Goal: Check status: Check status

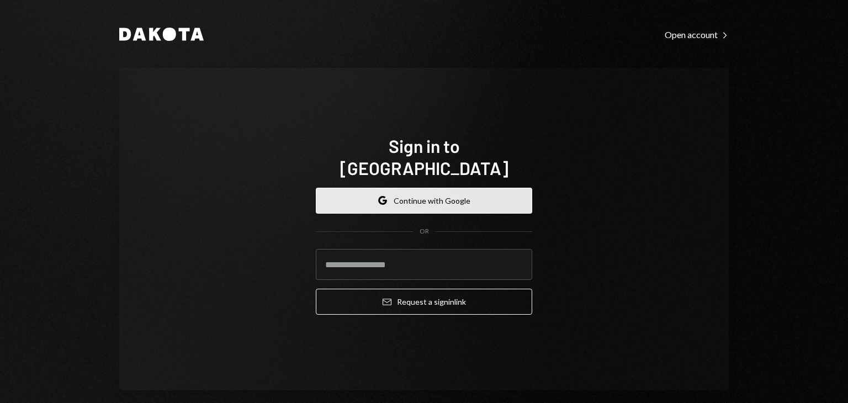
click at [400, 193] on button "Google Continue with Google" at bounding box center [424, 201] width 216 height 26
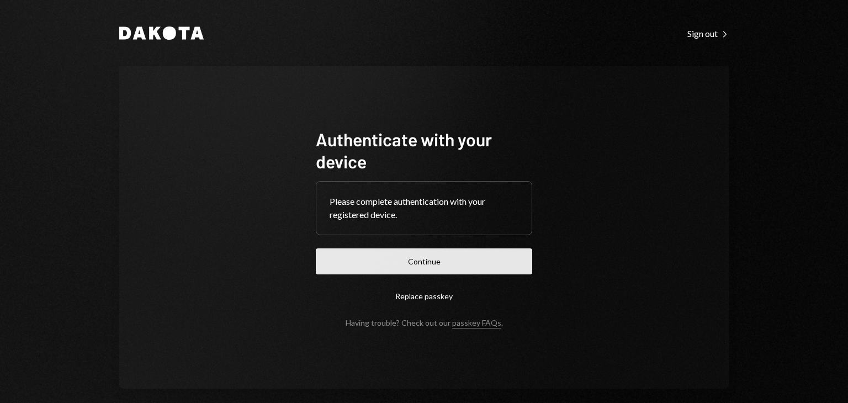
click at [429, 257] on button "Continue" at bounding box center [424, 261] width 216 height 26
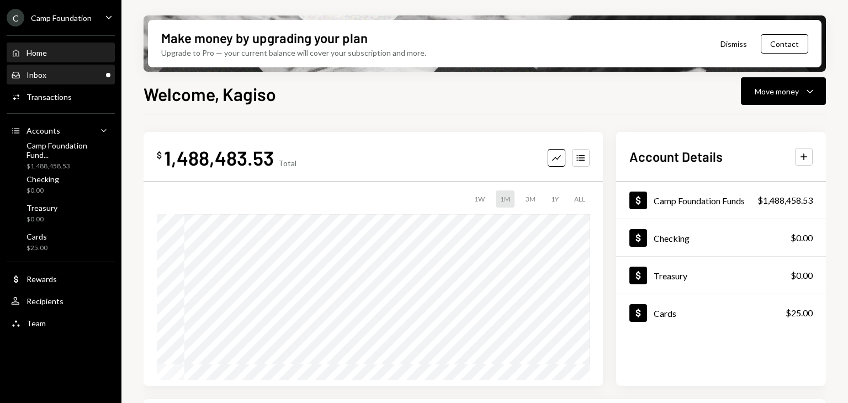
click at [62, 72] on div "Inbox Inbox" at bounding box center [60, 75] width 99 height 10
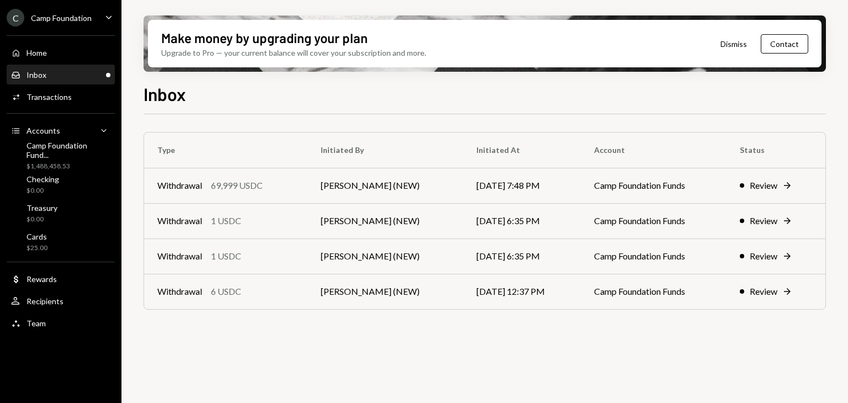
click at [551, 369] on div "Type Initiated By Initiated At Account Status Withdrawal 69,999 USDC [PERSON_NA…" at bounding box center [484, 264] width 682 height 301
click at [494, 294] on td "[DATE] 12:37 PM" at bounding box center [522, 291] width 118 height 35
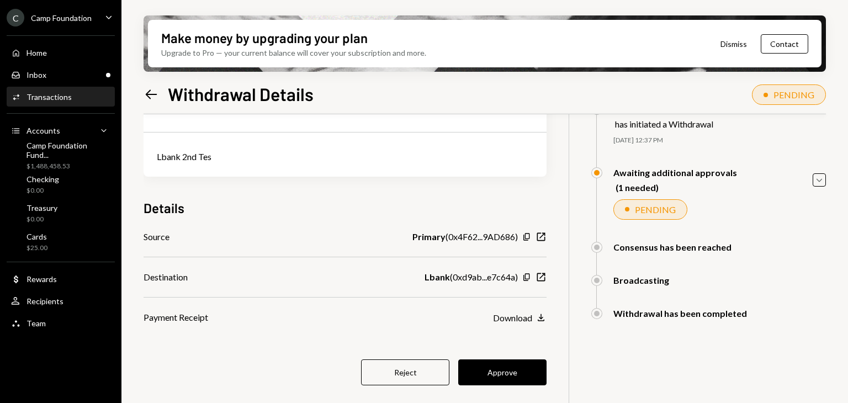
scroll to position [82, 0]
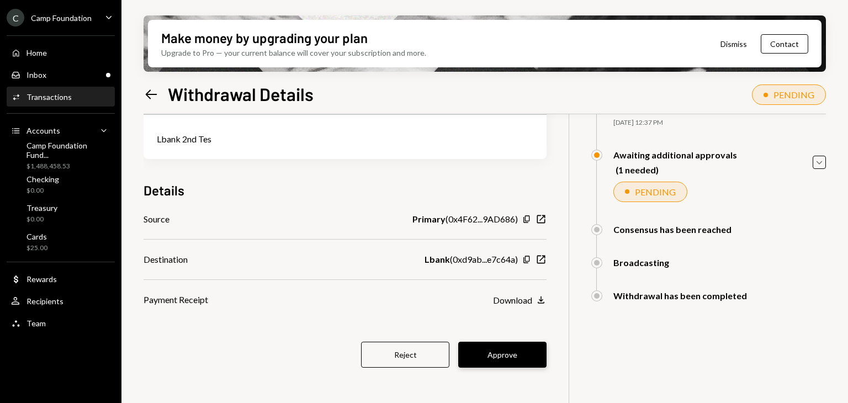
click at [490, 362] on button "Approve" at bounding box center [502, 355] width 88 height 26
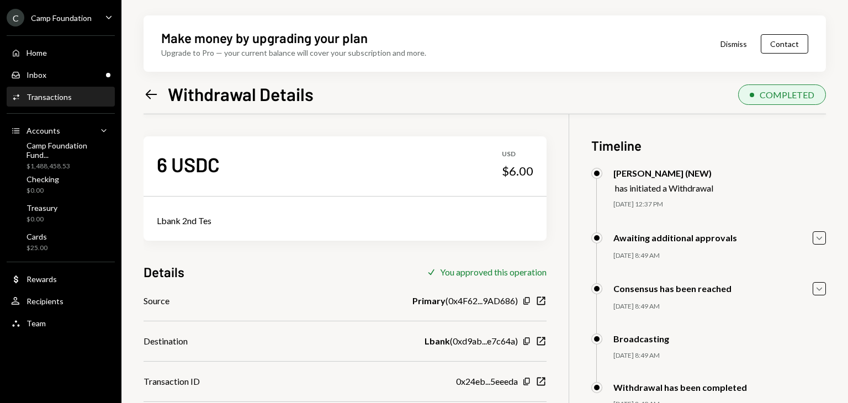
scroll to position [88, 0]
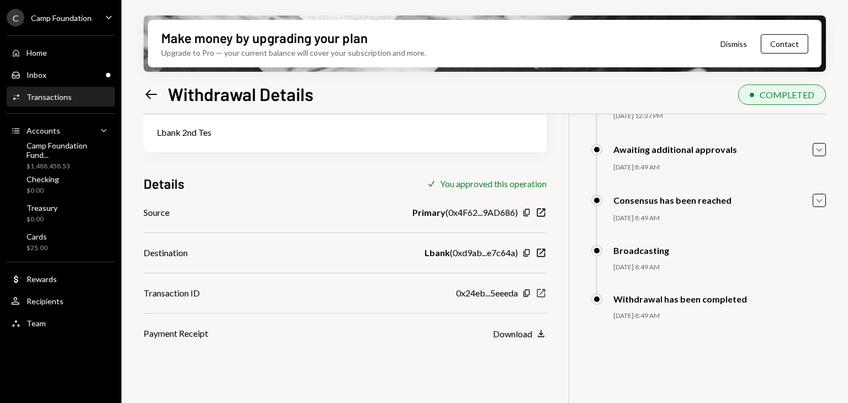
click at [546, 292] on icon "New Window" at bounding box center [540, 293] width 11 height 11
click at [67, 92] on div "Transactions" at bounding box center [48, 96] width 45 height 9
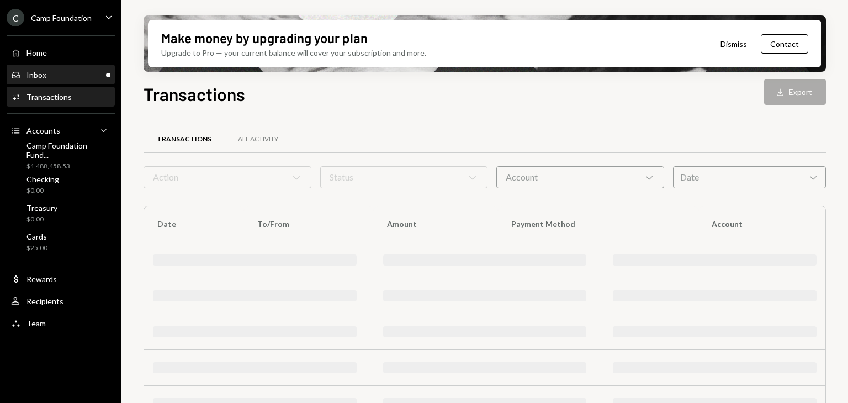
click at [62, 73] on div "Inbox Inbox" at bounding box center [60, 75] width 99 height 10
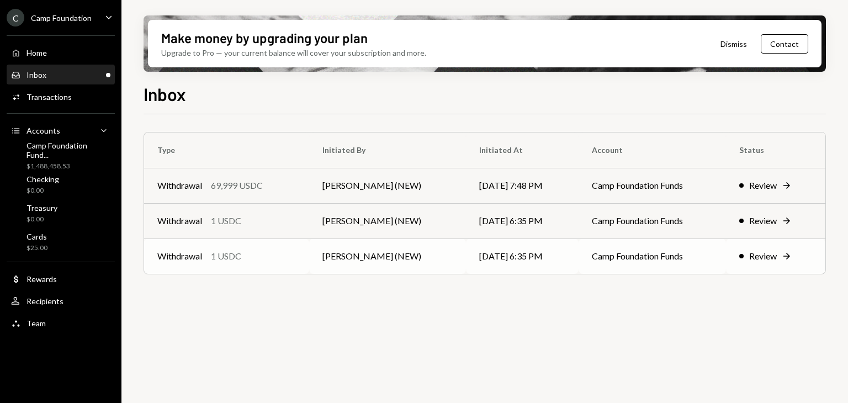
click at [391, 245] on td "[PERSON_NAME] (NEW)" at bounding box center [387, 255] width 157 height 35
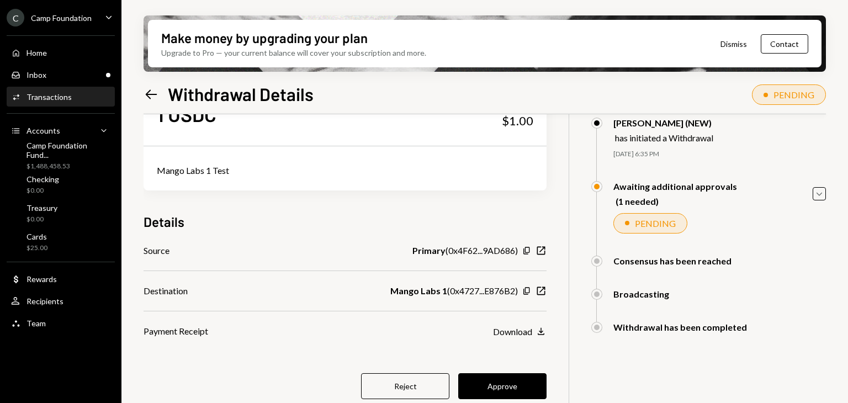
scroll to position [51, 0]
click at [145, 95] on icon "Left Arrow" at bounding box center [150, 94] width 15 height 15
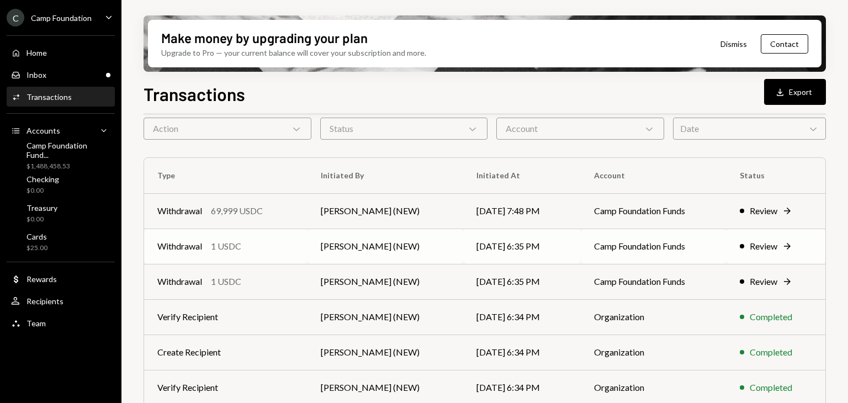
scroll to position [126, 0]
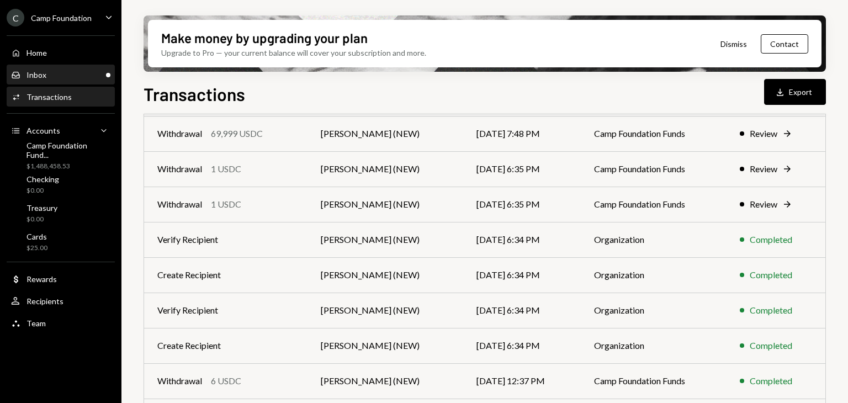
click at [42, 73] on div "Inbox" at bounding box center [36, 74] width 20 height 9
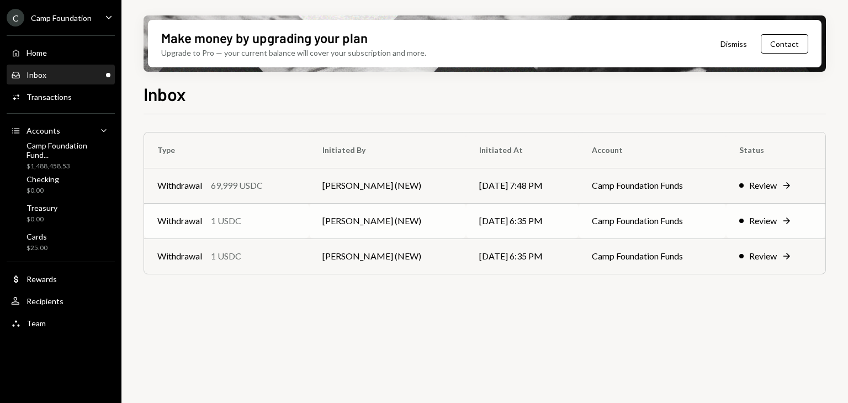
click at [303, 230] on td "Withdrawal 1 USDC" at bounding box center [226, 220] width 165 height 35
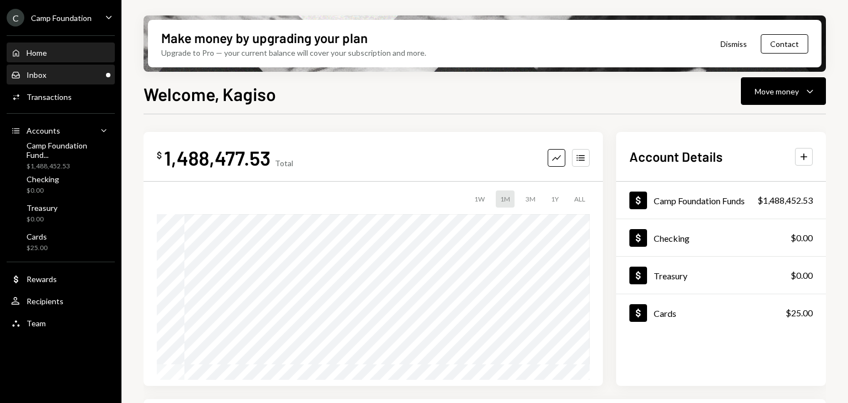
click at [45, 79] on div "Inbox Inbox" at bounding box center [60, 75] width 99 height 10
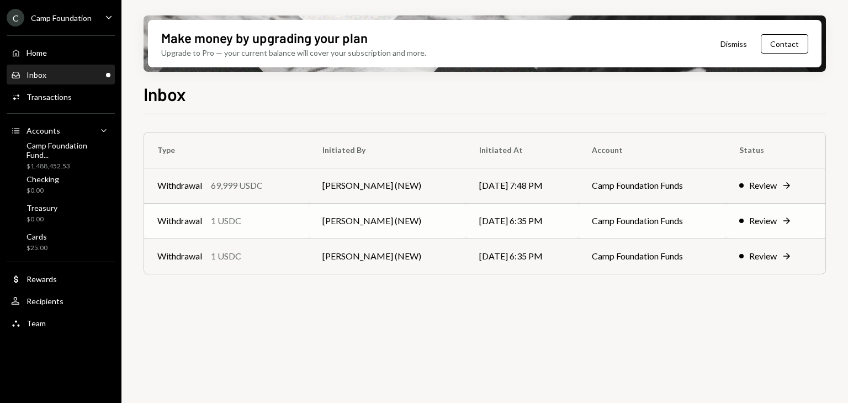
click at [433, 224] on td "[PERSON_NAME] (NEW)" at bounding box center [387, 220] width 157 height 35
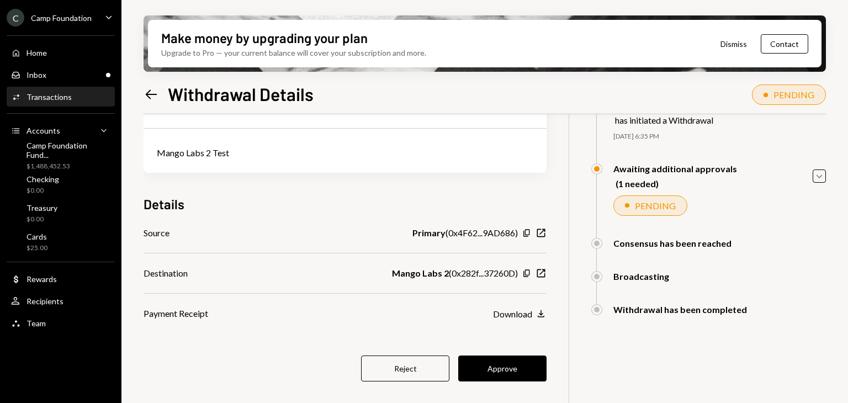
scroll to position [62, 0]
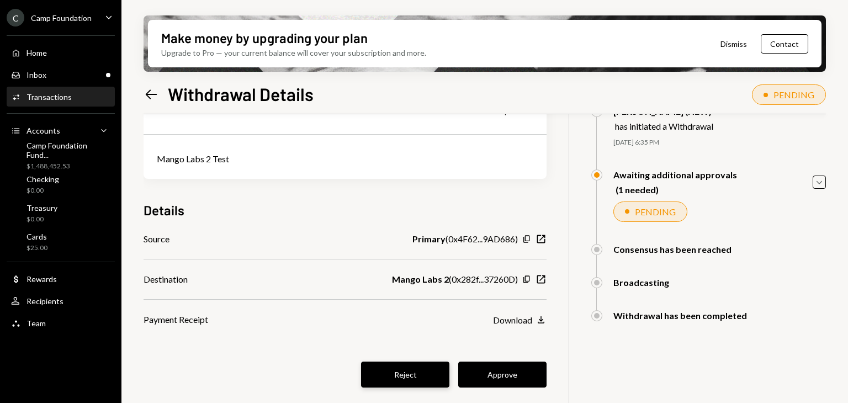
click at [396, 371] on button "Reject" at bounding box center [405, 374] width 88 height 26
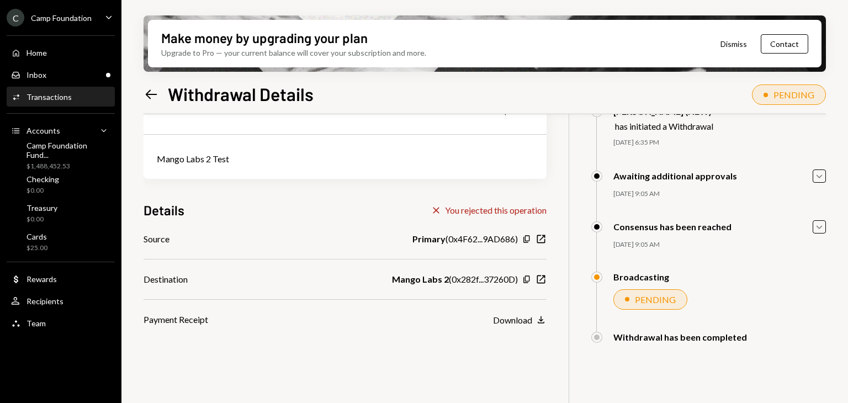
click at [86, 91] on div "Activities Transactions" at bounding box center [60, 97] width 99 height 19
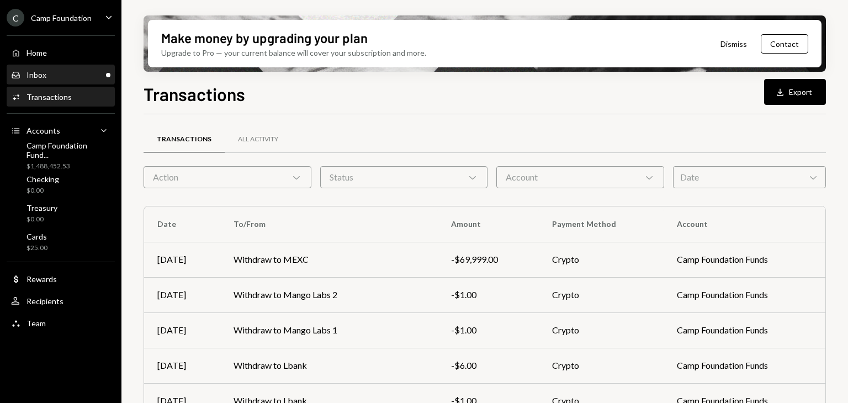
click at [28, 80] on div "Inbox Inbox" at bounding box center [60, 75] width 99 height 19
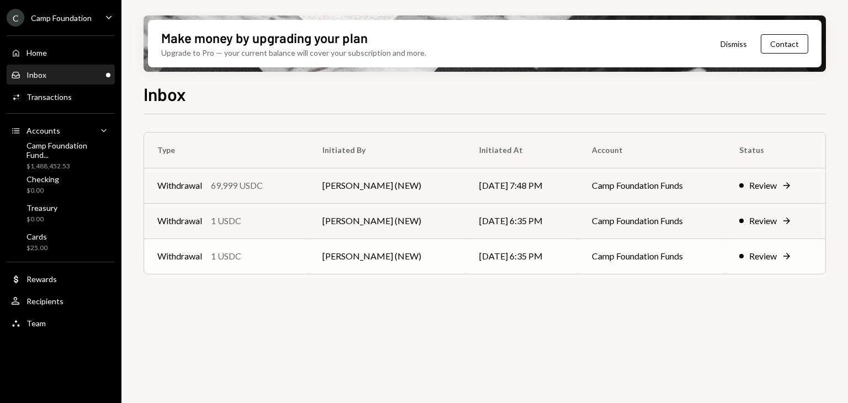
click at [422, 263] on td "[PERSON_NAME] (NEW)" at bounding box center [387, 255] width 157 height 35
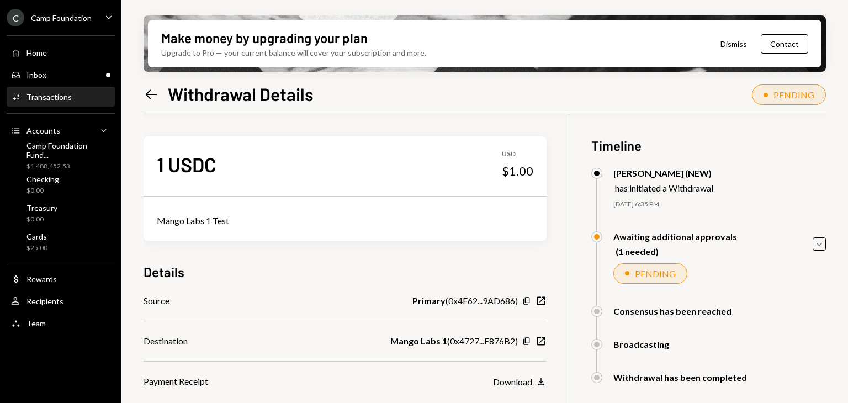
scroll to position [88, 0]
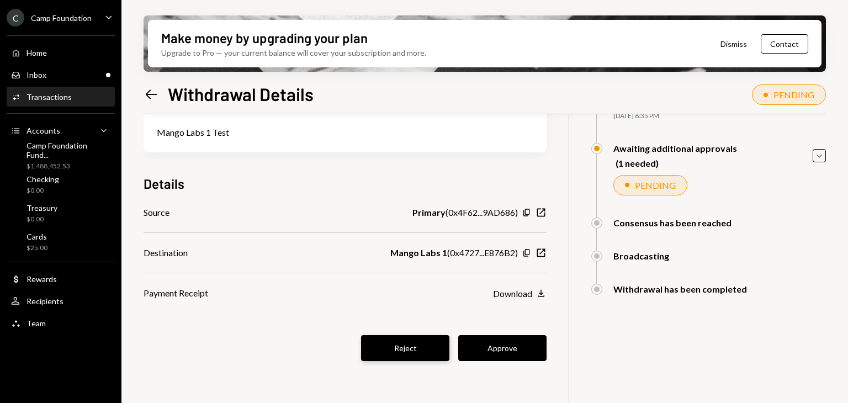
click at [417, 350] on button "Reject" at bounding box center [405, 348] width 88 height 26
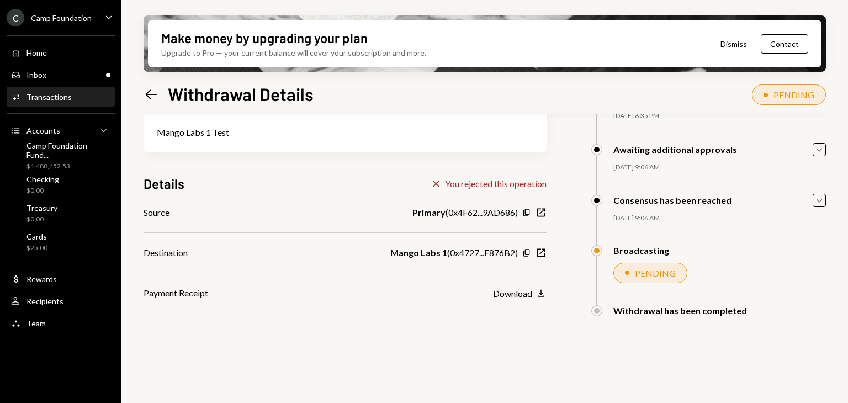
click at [77, 102] on div "Activities Transactions" at bounding box center [60, 97] width 99 height 19
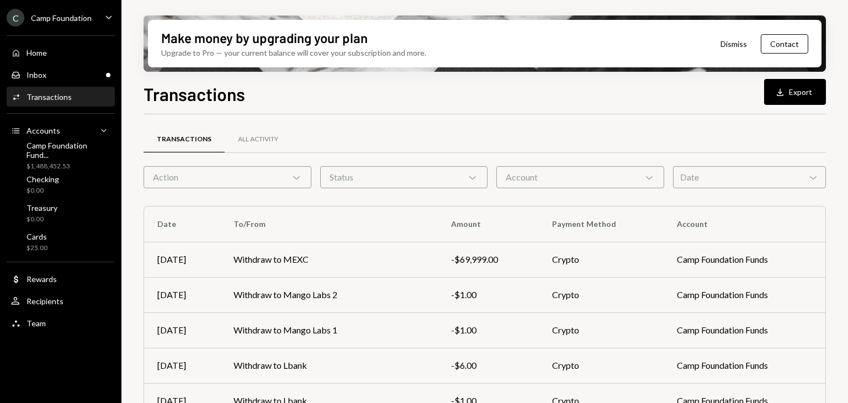
click at [78, 99] on div "Activities Transactions" at bounding box center [60, 97] width 99 height 10
click at [81, 81] on div "Inbox Inbox" at bounding box center [60, 75] width 99 height 19
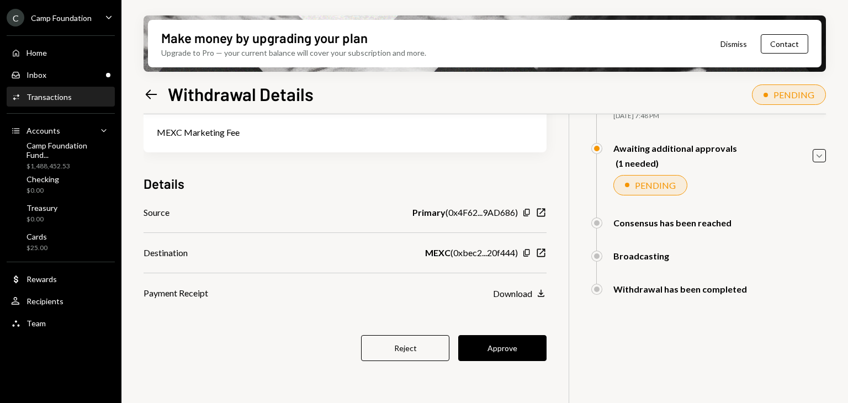
scroll to position [88, 0]
click at [494, 348] on button "Approve" at bounding box center [502, 349] width 88 height 26
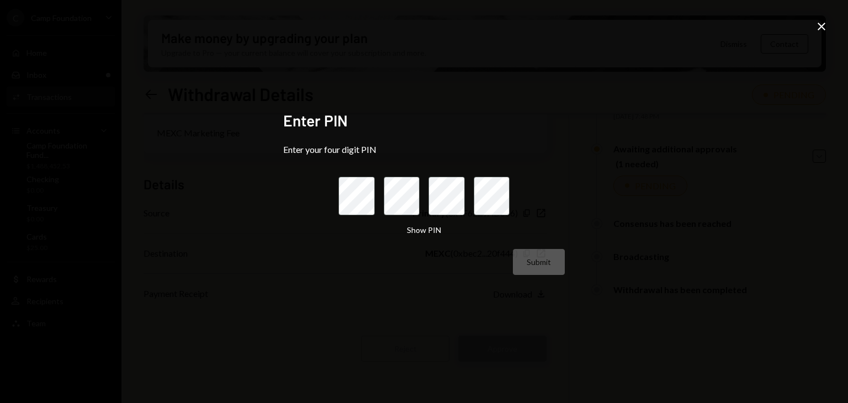
click at [494, 348] on div "Enter PIN Enter your four digit PIN Show PIN Submit Close" at bounding box center [424, 201] width 848 height 403
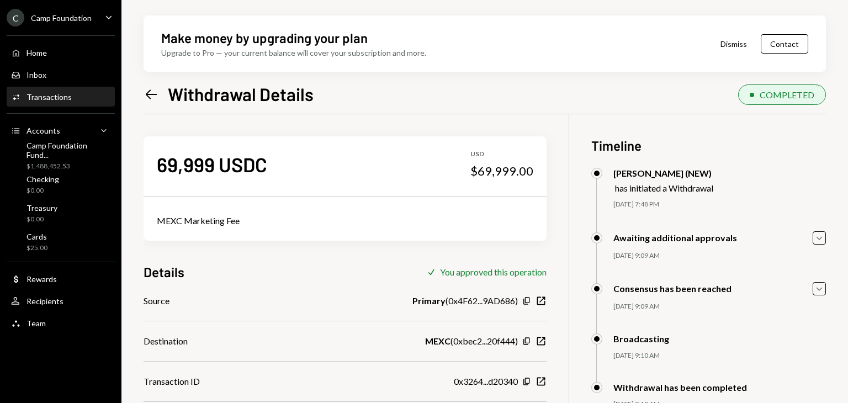
scroll to position [88, 0]
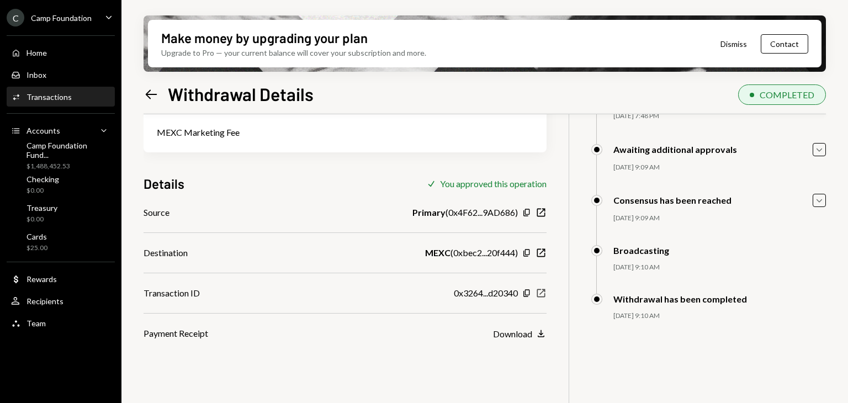
click at [539, 296] on icon "New Window" at bounding box center [540, 293] width 11 height 11
